Goal: Task Accomplishment & Management: Manage account settings

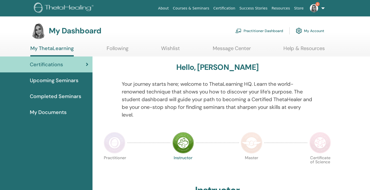
click at [60, 95] on span "Completed Seminars" at bounding box center [55, 96] width 51 height 8
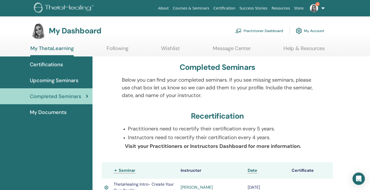
click at [276, 28] on link "Practitioner Dashboard" at bounding box center [259, 30] width 48 height 11
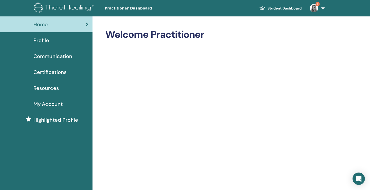
click at [51, 45] on link "Profile" at bounding box center [46, 40] width 92 height 16
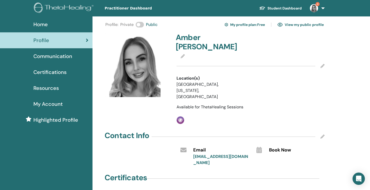
click at [244, 23] on link "My profile plan : Free" at bounding box center [244, 25] width 40 height 8
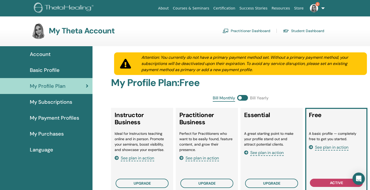
click at [27, 54] on div "Account" at bounding box center [46, 54] width 84 height 8
